Goal: Transaction & Acquisition: Register for event/course

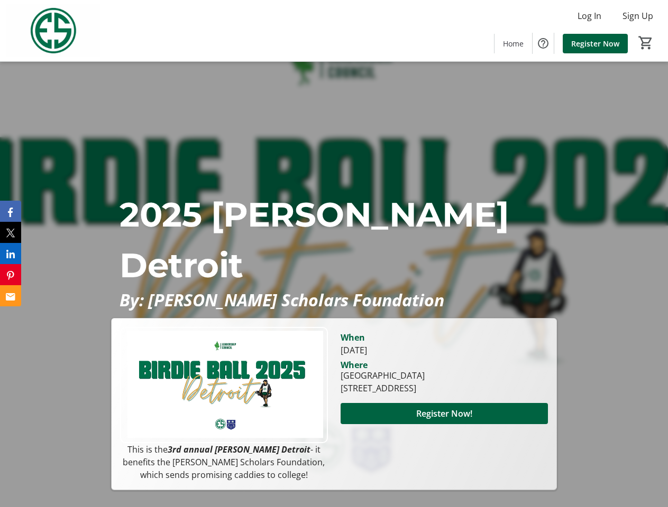
click at [334, 254] on p "2025 [PERSON_NAME] Detroit" at bounding box center [333, 239] width 428 height 101
click at [53, 31] on img at bounding box center [53, 30] width 94 height 53
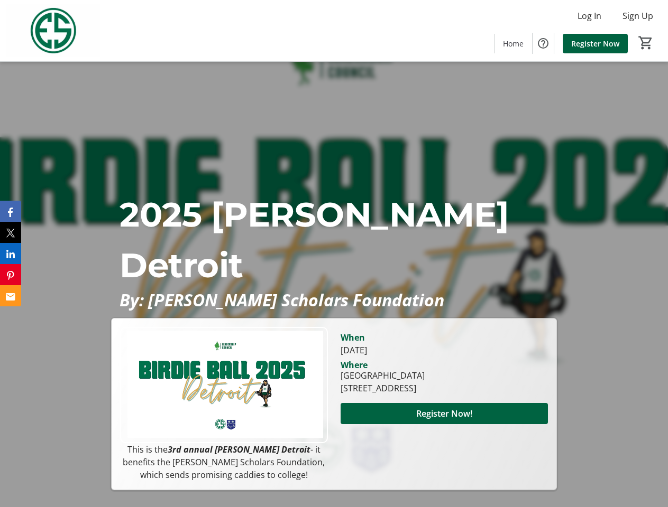
click at [645, 43] on mat-icon "0" at bounding box center [646, 43] width 16 height 16
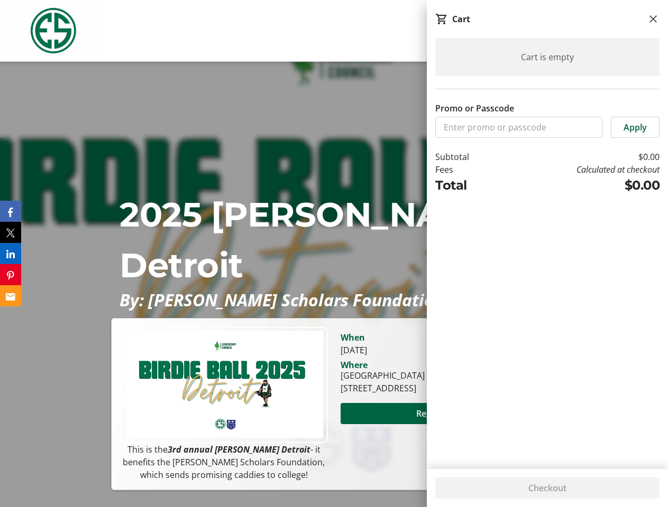
click at [444, 420] on span "Register Now!" at bounding box center [444, 414] width 56 height 13
